Goal: Entertainment & Leisure: Browse casually

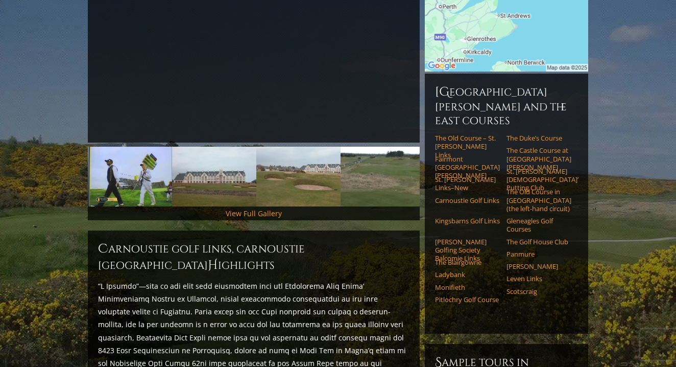
scroll to position [222, 0]
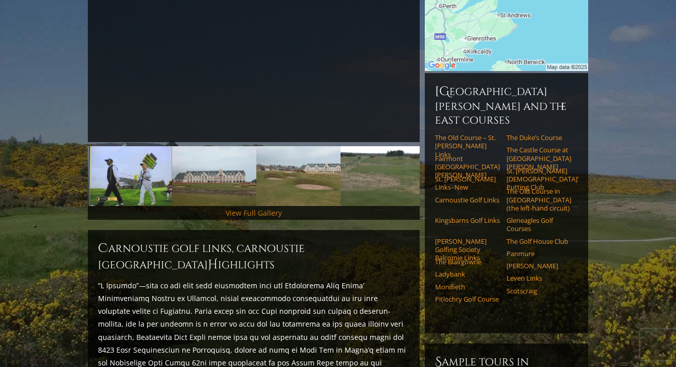
click at [241, 208] on link "View Full Gallery" at bounding box center [254, 213] width 56 height 10
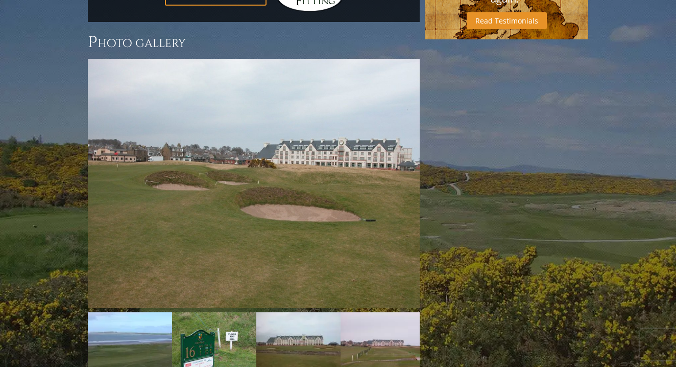
scroll to position [982, 0]
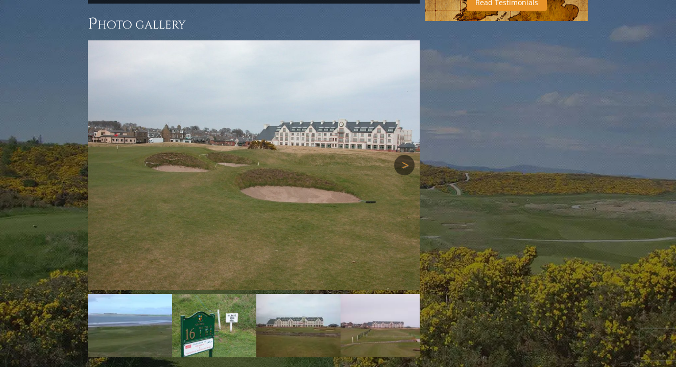
click at [401, 155] on link "Next" at bounding box center [404, 165] width 20 height 20
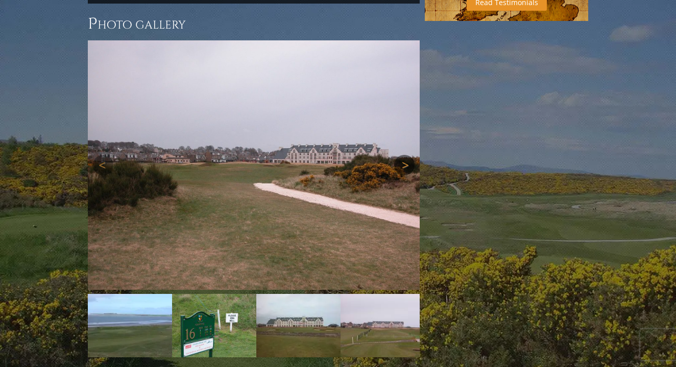
click at [400, 155] on link "Next" at bounding box center [404, 165] width 20 height 20
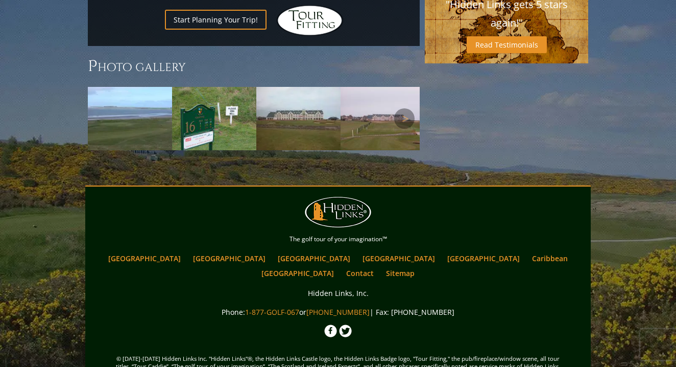
scroll to position [936, 0]
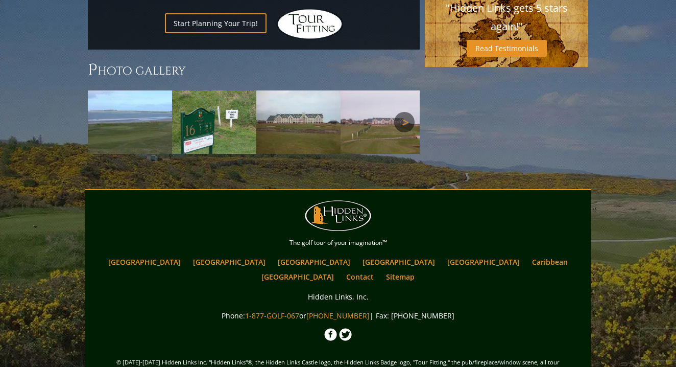
click at [404, 112] on link "Next" at bounding box center [404, 122] width 20 height 20
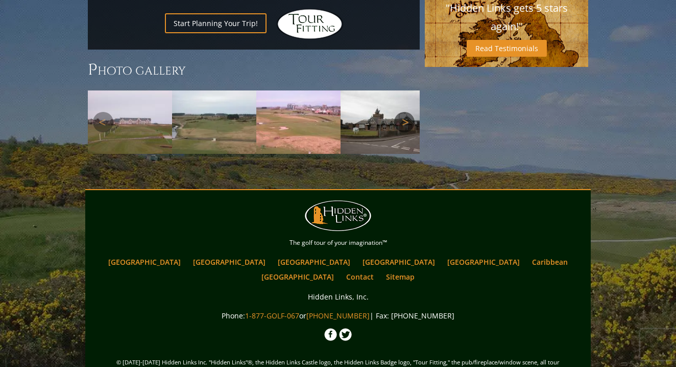
click at [404, 112] on link "Next" at bounding box center [404, 122] width 20 height 20
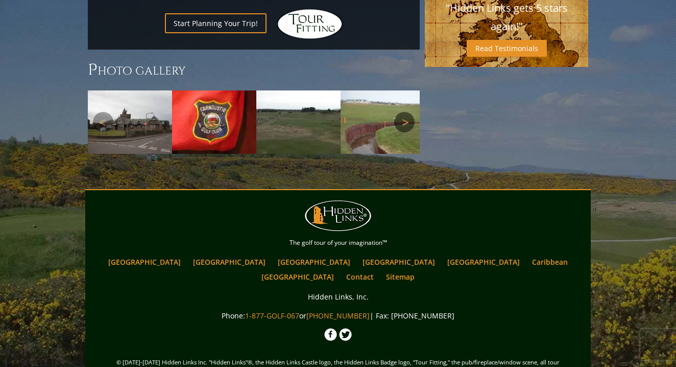
click at [404, 112] on link "Next" at bounding box center [404, 122] width 20 height 20
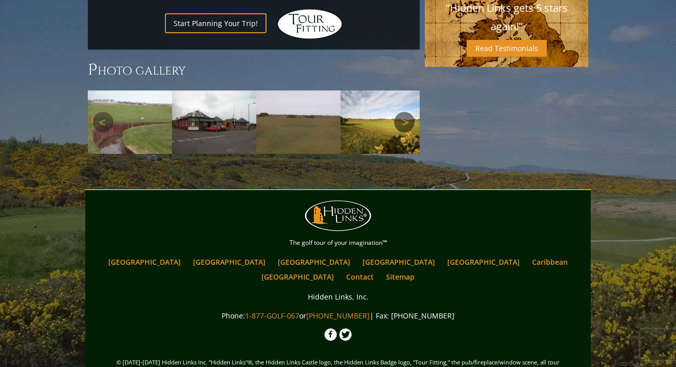
click at [404, 112] on link "Next" at bounding box center [404, 122] width 20 height 20
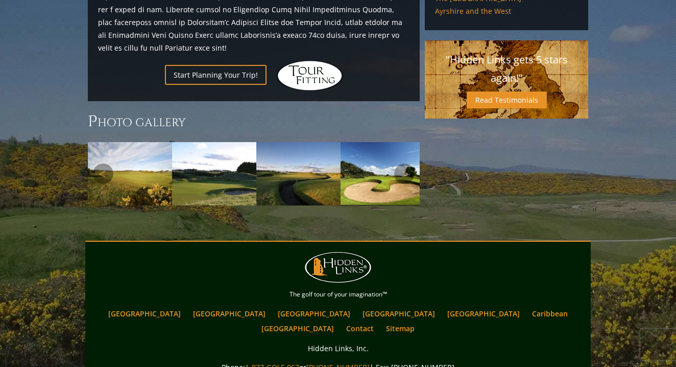
scroll to position [909, 0]
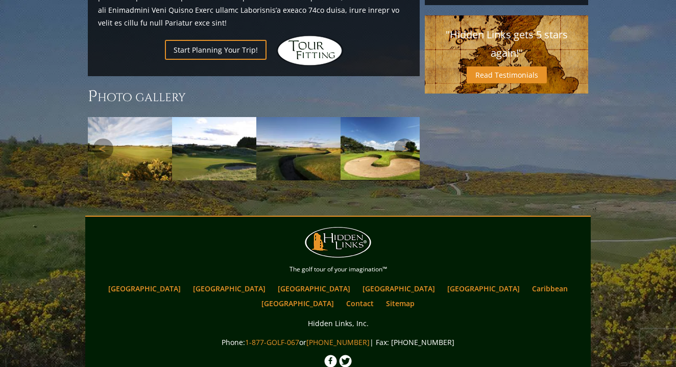
click at [136, 118] on img at bounding box center [130, 148] width 84 height 63
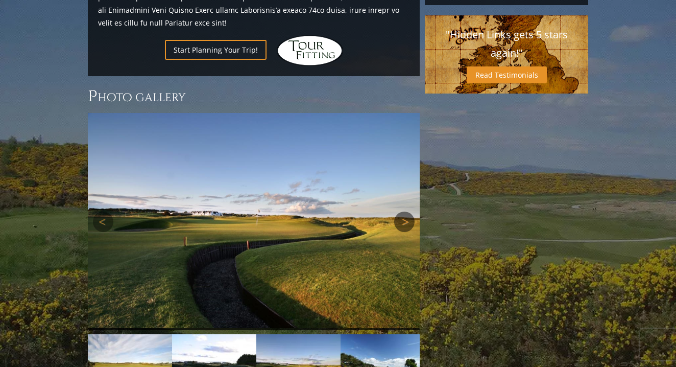
click at [404, 212] on link "Next" at bounding box center [404, 222] width 20 height 20
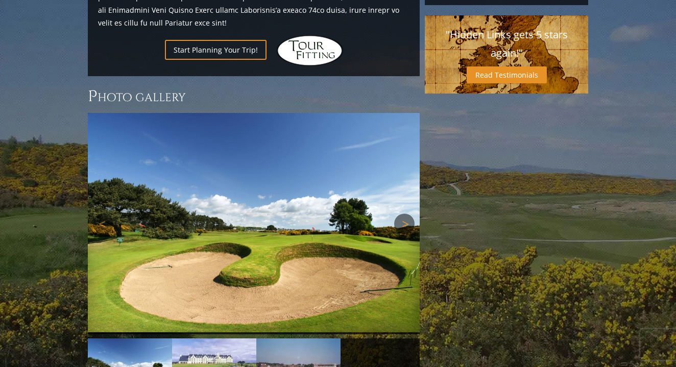
click at [404, 214] on link "Next" at bounding box center [404, 224] width 20 height 20
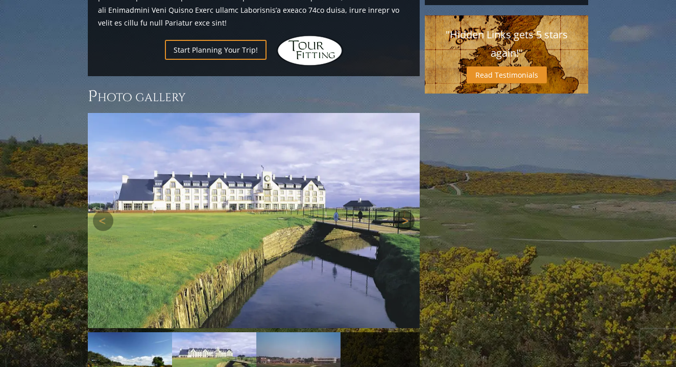
click at [404, 211] on link "Next" at bounding box center [404, 221] width 20 height 20
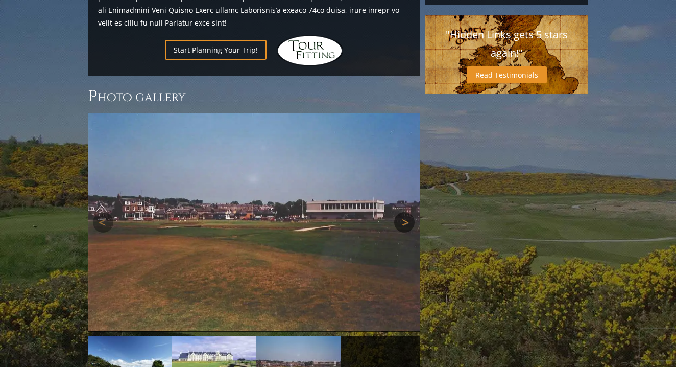
click at [404, 212] on link "Next" at bounding box center [404, 222] width 20 height 20
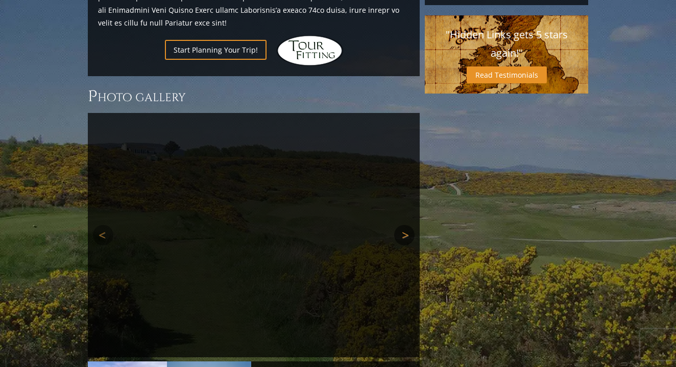
click at [404, 225] on link "Next" at bounding box center [404, 235] width 20 height 20
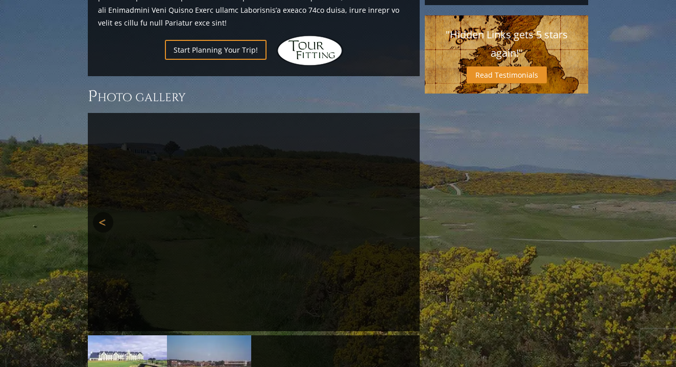
click at [102, 212] on link "Previous" at bounding box center [103, 222] width 20 height 20
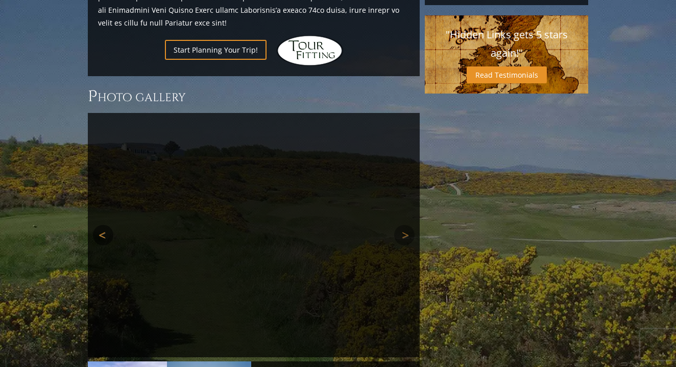
click at [102, 225] on link "Previous" at bounding box center [103, 235] width 20 height 20
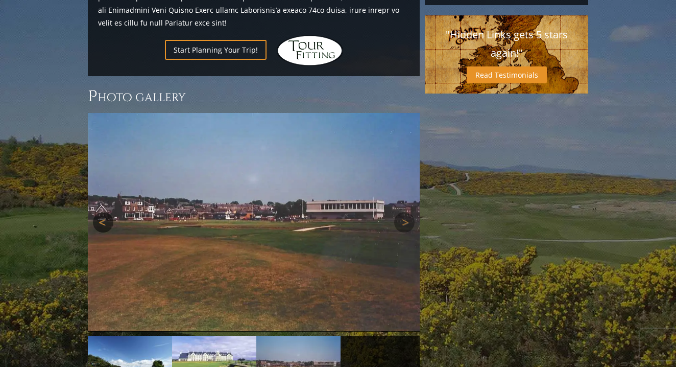
click at [102, 212] on link "Previous" at bounding box center [103, 222] width 20 height 20
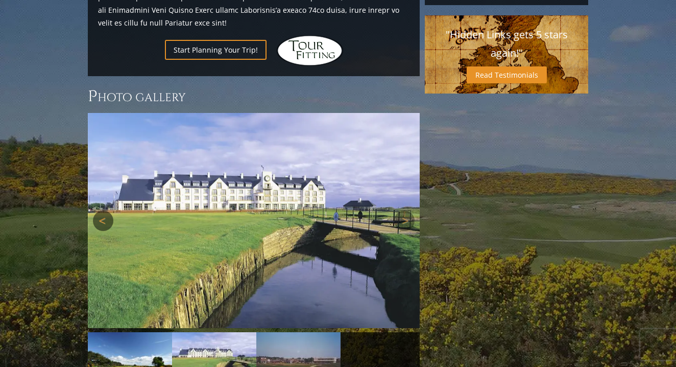
click at [103, 211] on link "Previous" at bounding box center [103, 221] width 20 height 20
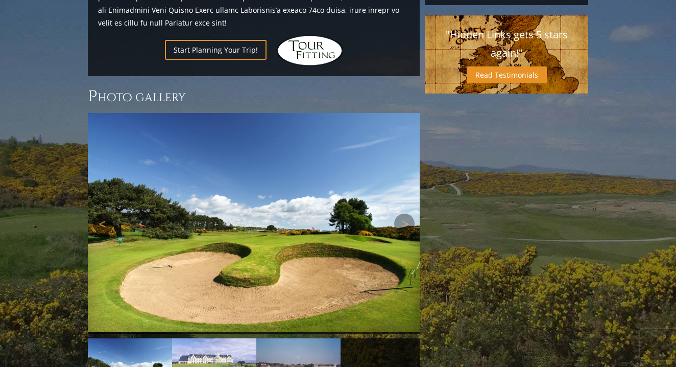
click at [104, 214] on link "Previous" at bounding box center [103, 224] width 20 height 20
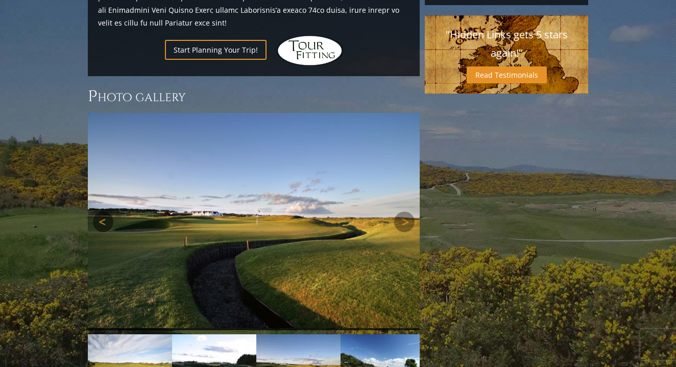
click at [104, 212] on link "Previous" at bounding box center [103, 222] width 20 height 20
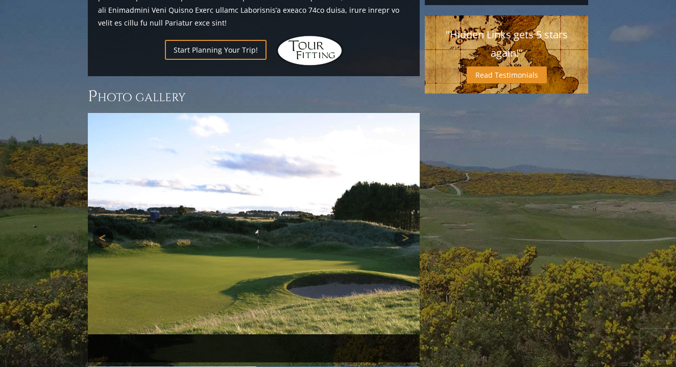
click at [105, 227] on link "Previous" at bounding box center [103, 237] width 20 height 20
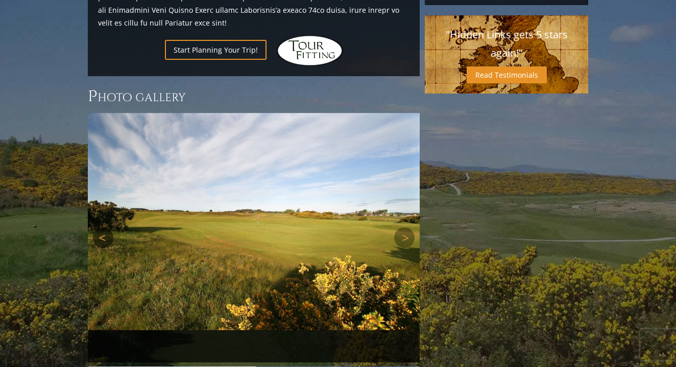
click at [103, 227] on link "Previous" at bounding box center [103, 237] width 20 height 20
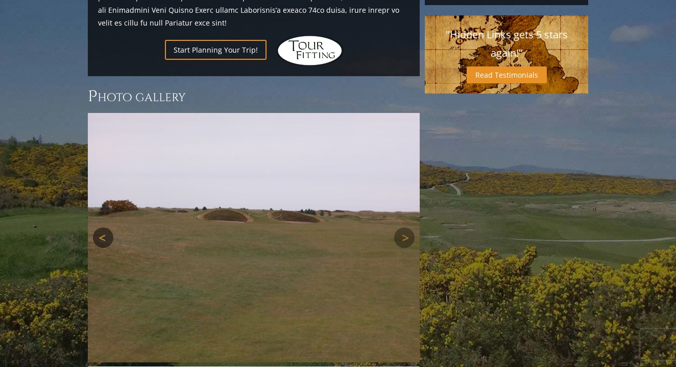
click at [102, 227] on link "Previous" at bounding box center [103, 237] width 20 height 20
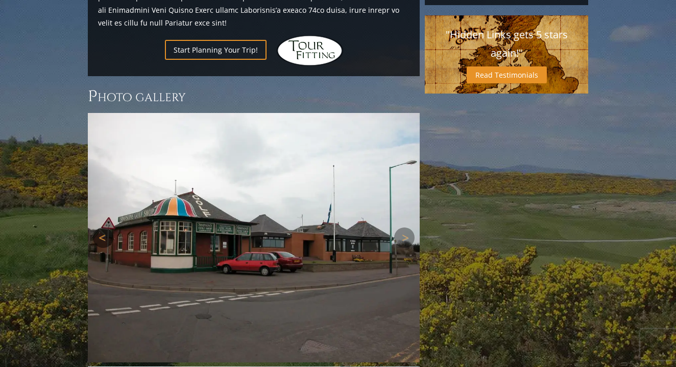
click at [103, 227] on link "Previous" at bounding box center [103, 237] width 20 height 20
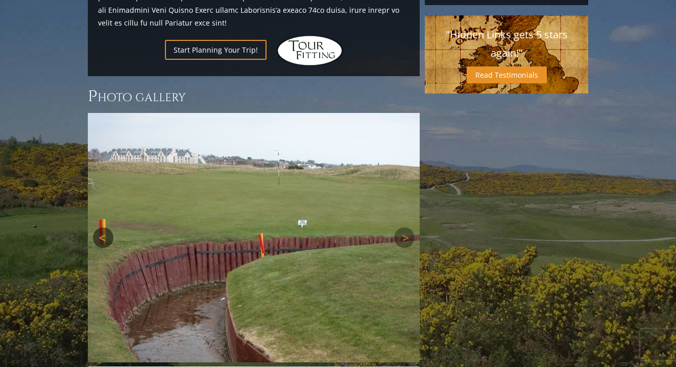
click at [103, 227] on link "Previous" at bounding box center [103, 237] width 20 height 20
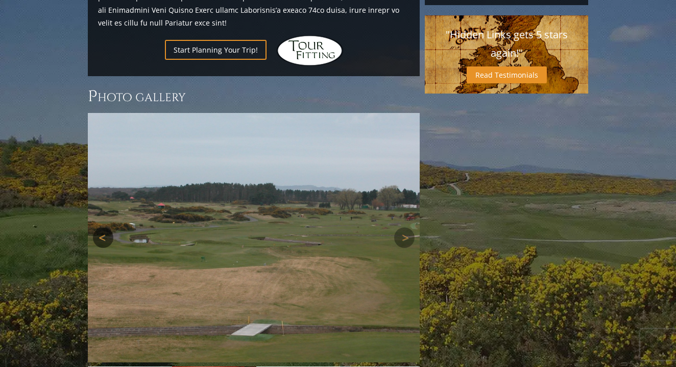
click at [103, 227] on link "Previous" at bounding box center [103, 237] width 20 height 20
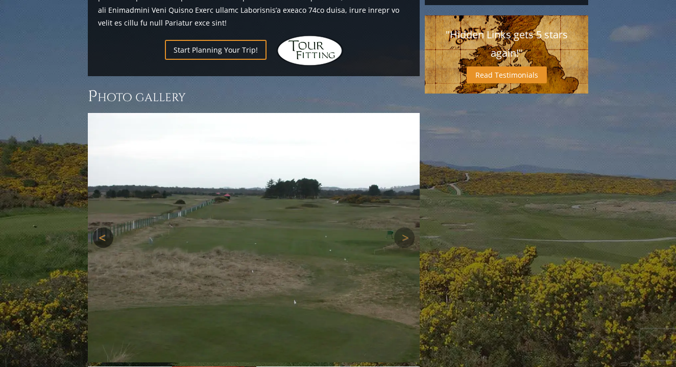
click at [103, 227] on link "Previous" at bounding box center [103, 237] width 20 height 20
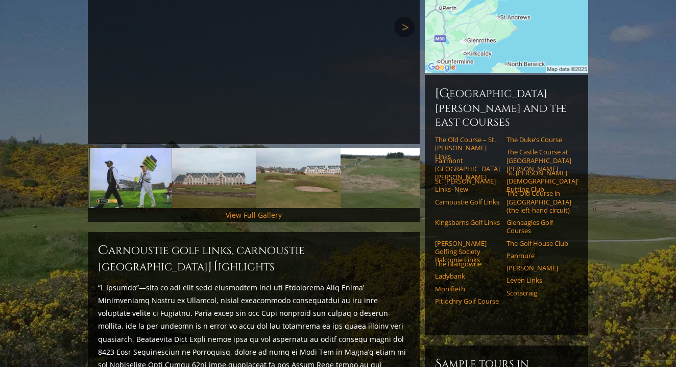
scroll to position [0, 0]
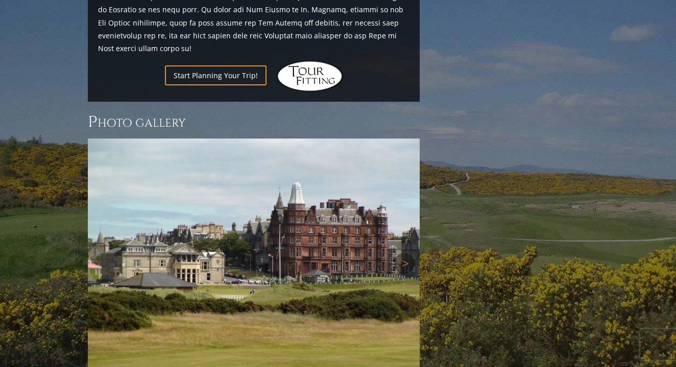
scroll to position [1590, 0]
